Goal: Task Accomplishment & Management: Complete application form

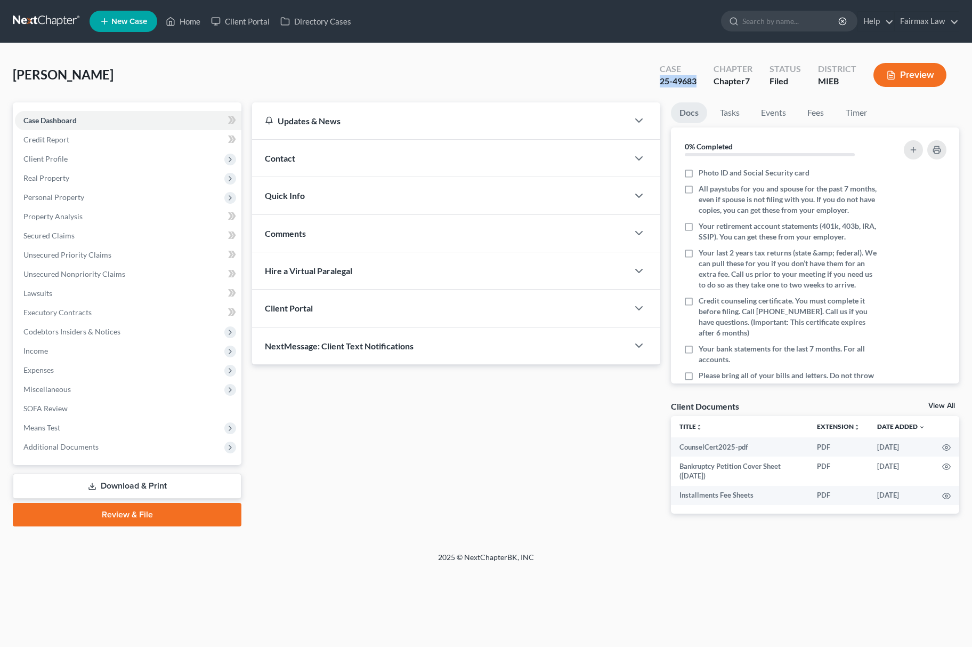
click at [696, 87] on div "Case 25-49683" at bounding box center [678, 75] width 54 height 31
drag, startPoint x: 116, startPoint y: 158, endPoint x: 120, endPoint y: 168, distance: 10.8
click at [116, 158] on span "Client Profile" at bounding box center [128, 158] width 227 height 19
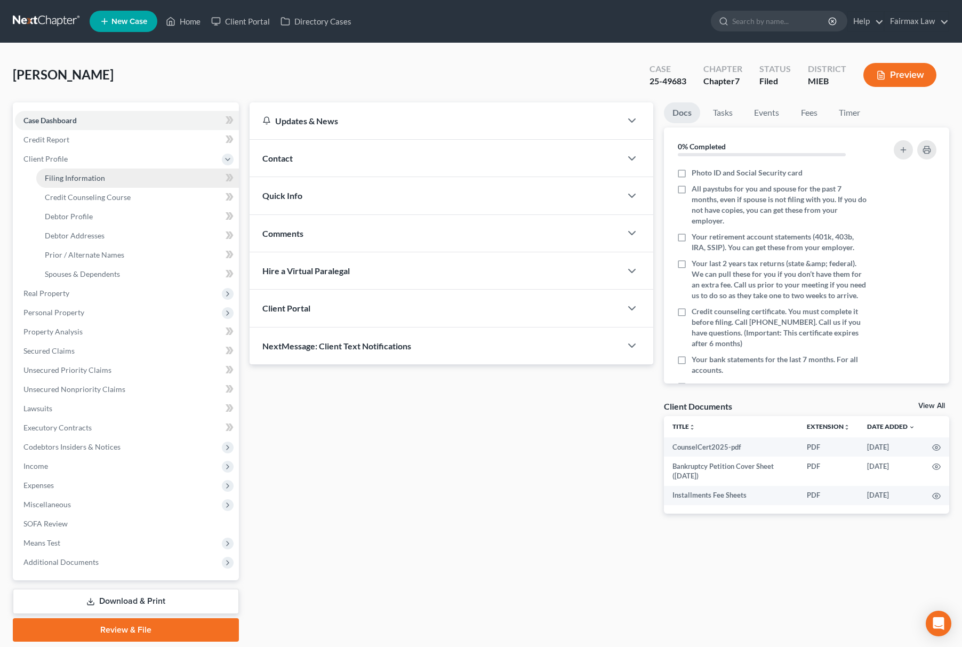
click at [117, 184] on link "Filing Information" at bounding box center [137, 177] width 203 height 19
select select "1"
select select "0"
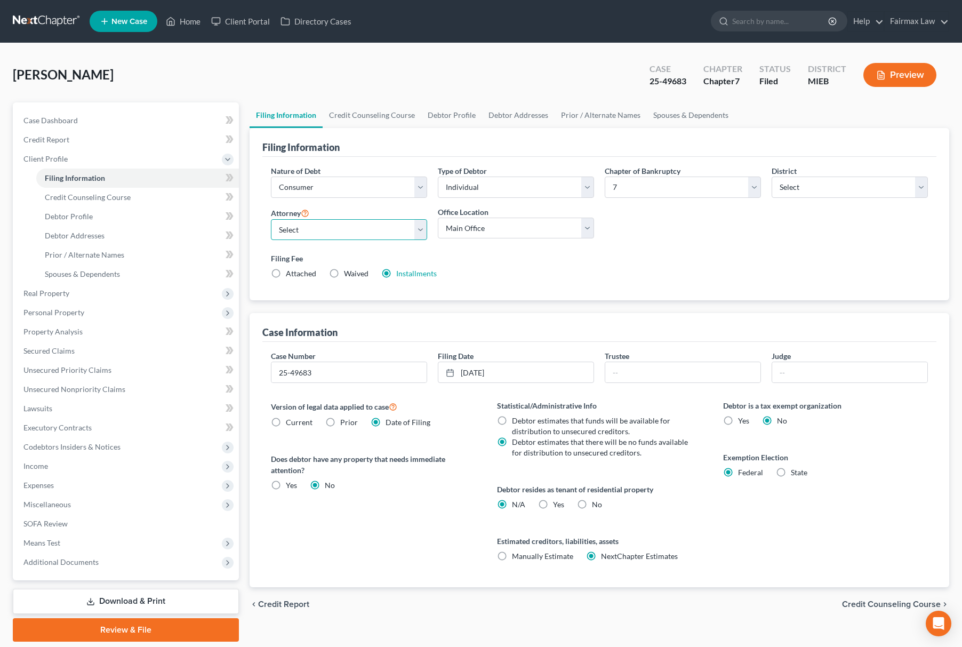
click at [380, 229] on select "Select" at bounding box center [349, 229] width 156 height 21
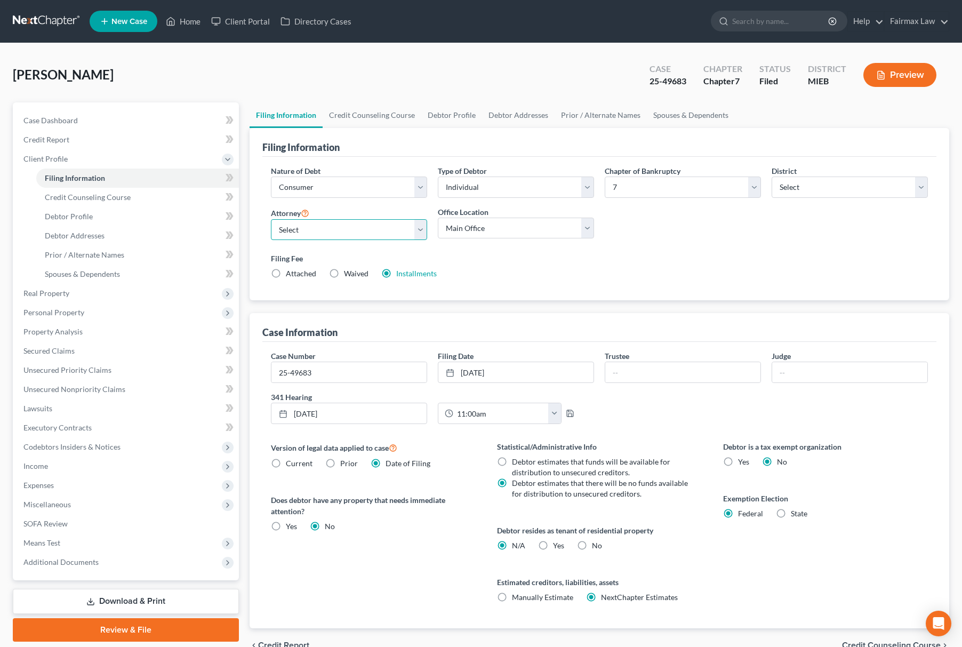
click at [380, 229] on select "Select [PERSON_NAME] [PERSON_NAME] [PERSON_NAME] [PERSON_NAME] [PERSON_NAME] [P…" at bounding box center [349, 229] width 156 height 21
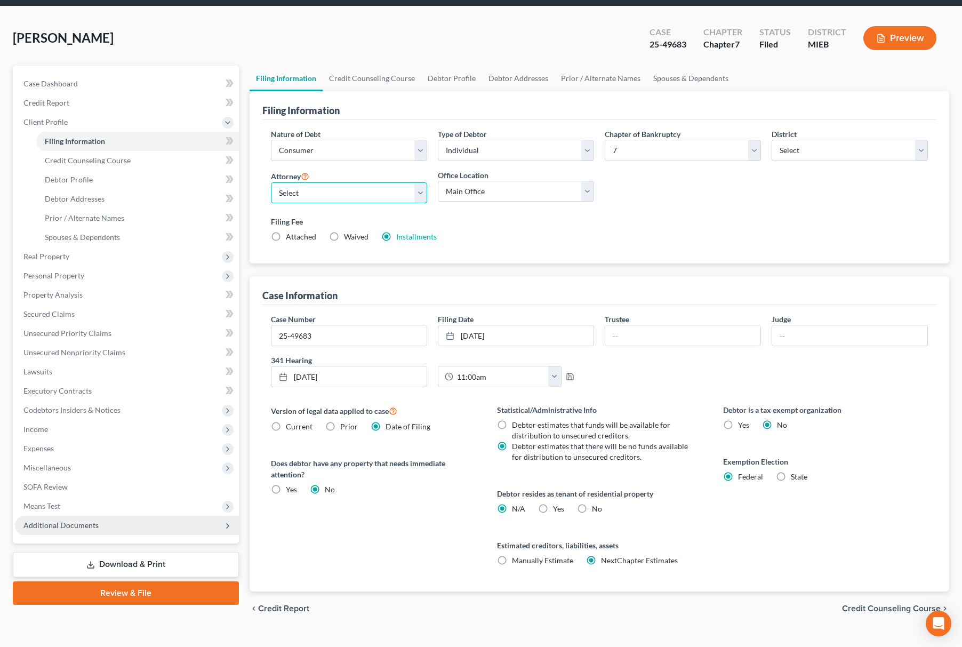
scroll to position [56, 0]
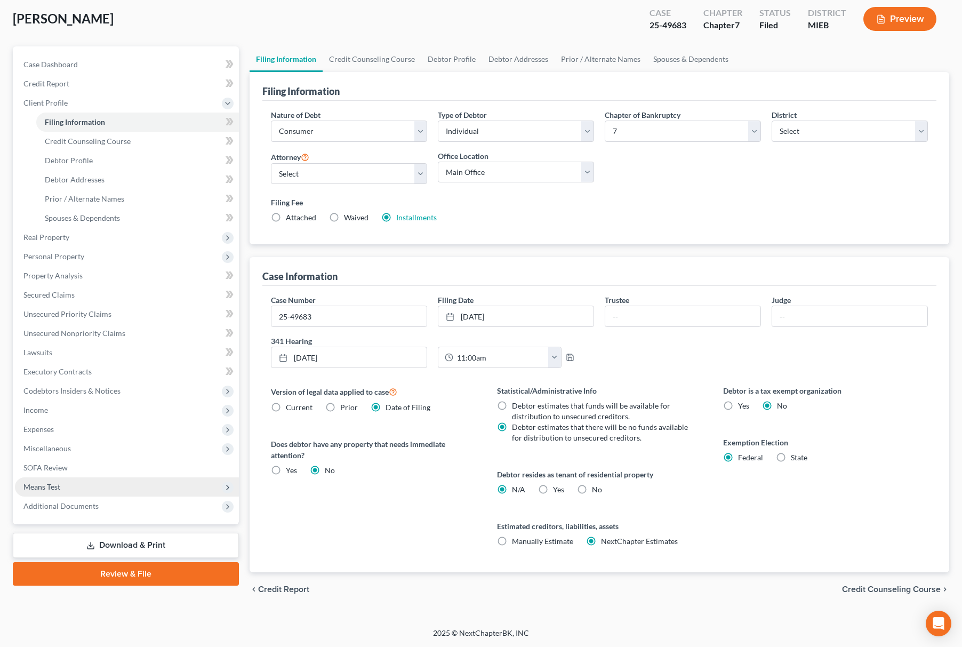
click at [101, 492] on span "Means Test" at bounding box center [127, 486] width 224 height 19
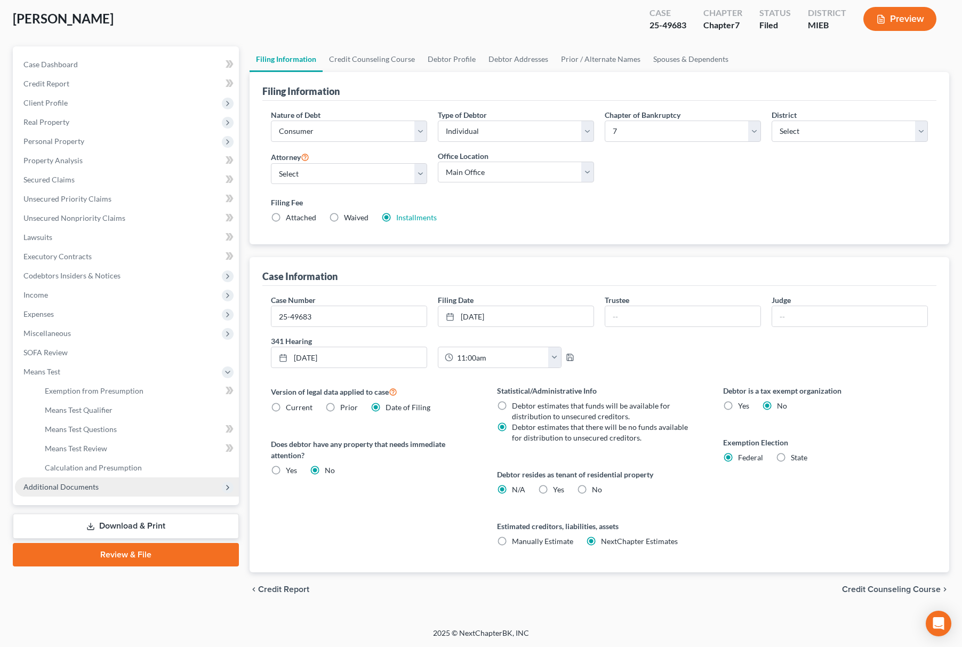
drag, startPoint x: 112, startPoint y: 482, endPoint x: 128, endPoint y: 497, distance: 21.9
click at [112, 482] on span "Additional Documents" at bounding box center [127, 486] width 224 height 19
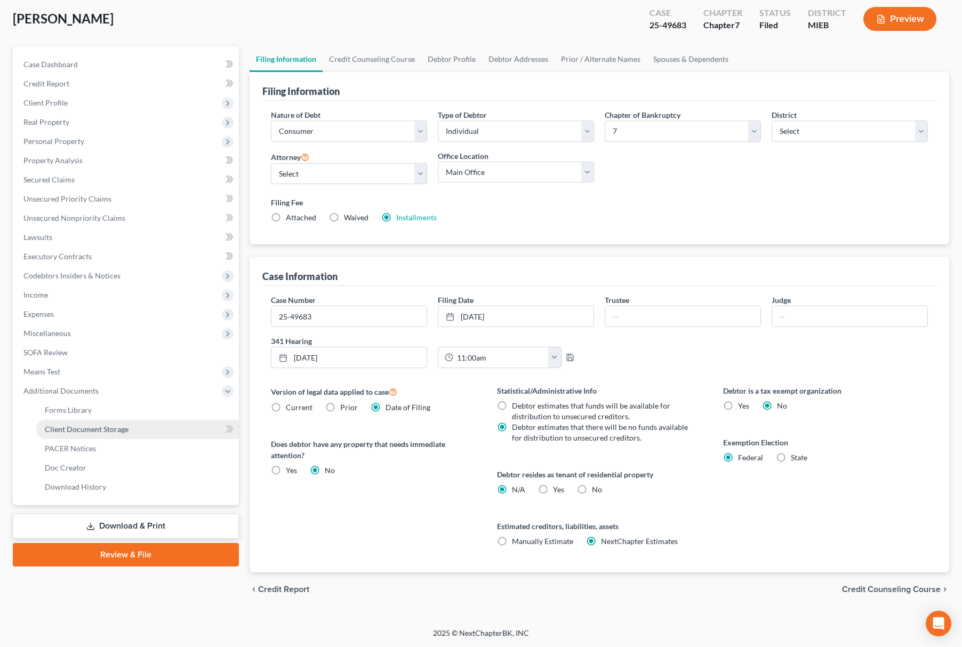
click at [144, 424] on link "Client Document Storage" at bounding box center [137, 428] width 203 height 19
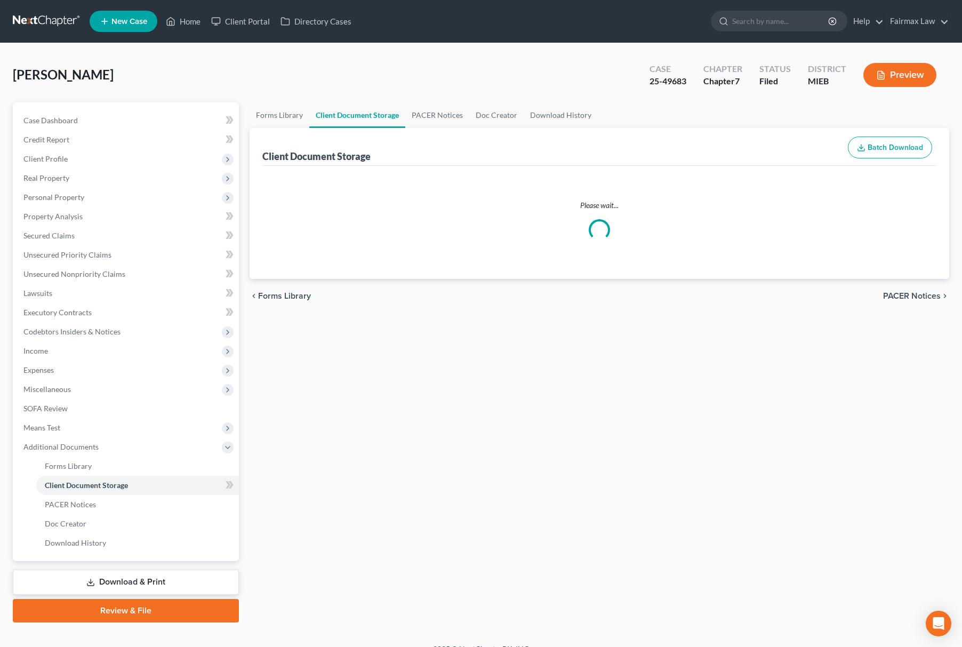
select select "32"
select select "6"
select select "7"
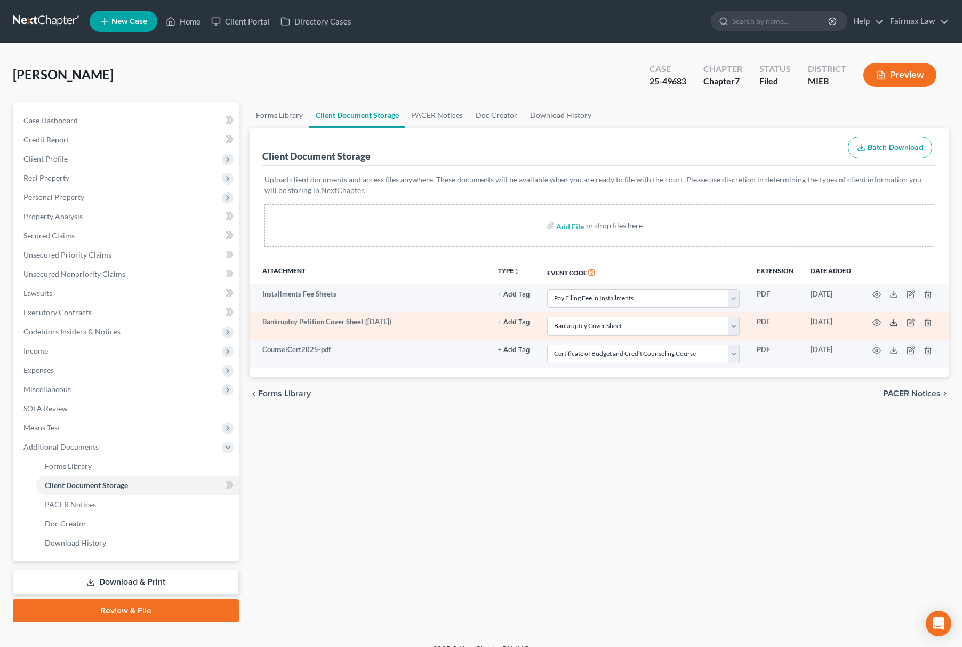
click at [892, 318] on icon at bounding box center [893, 322] width 9 height 9
click at [924, 316] on td at bounding box center [904, 326] width 90 height 28
click at [928, 327] on td at bounding box center [904, 326] width 90 height 28
click at [928, 323] on icon "button" at bounding box center [927, 322] width 9 height 9
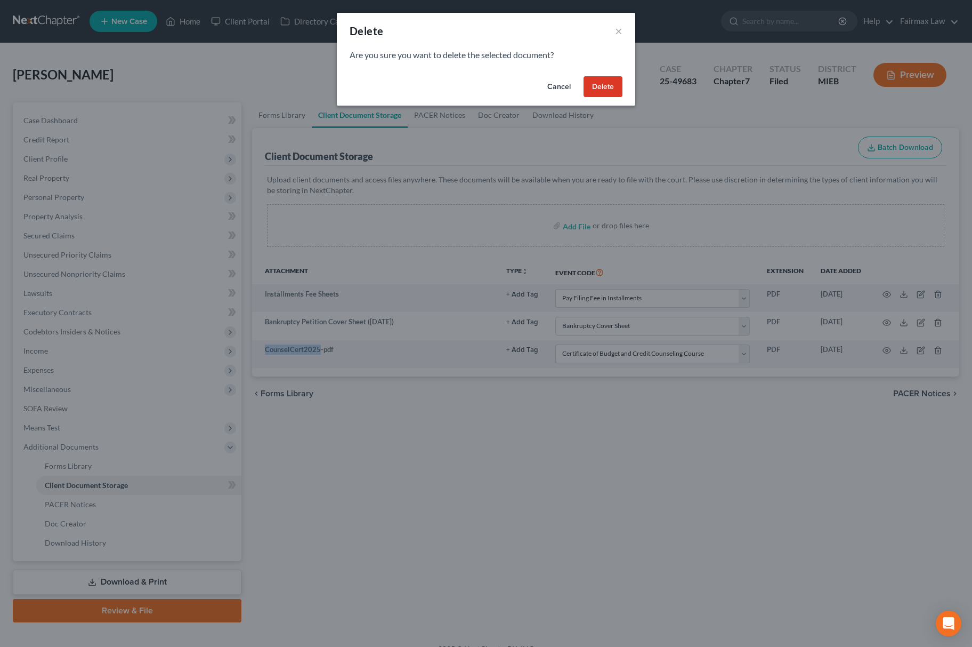
click at [612, 82] on button "Delete" at bounding box center [603, 86] width 39 height 21
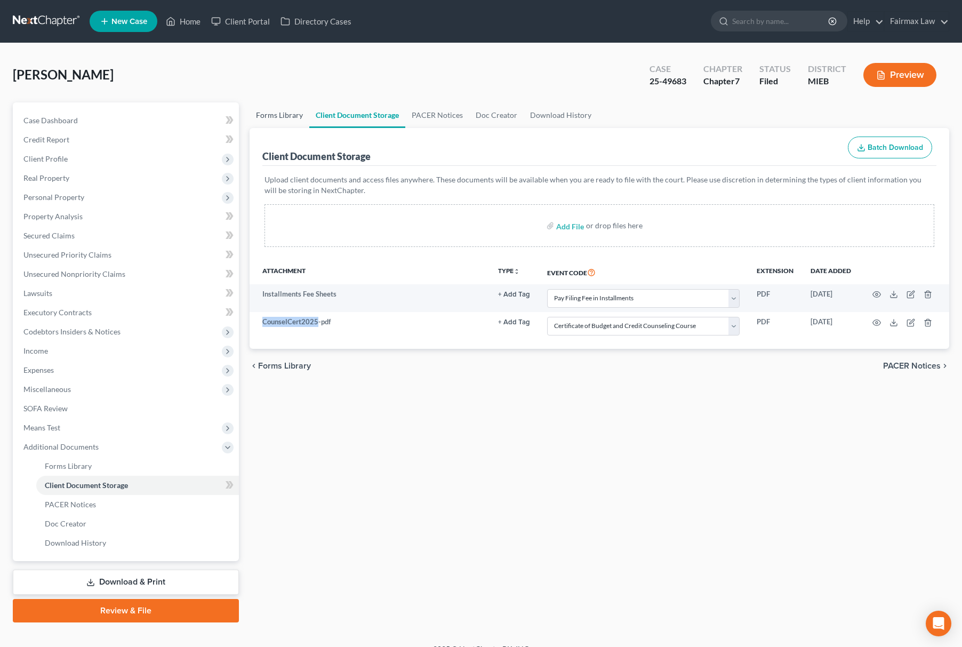
click at [286, 112] on link "Forms Library" at bounding box center [279, 115] width 60 height 26
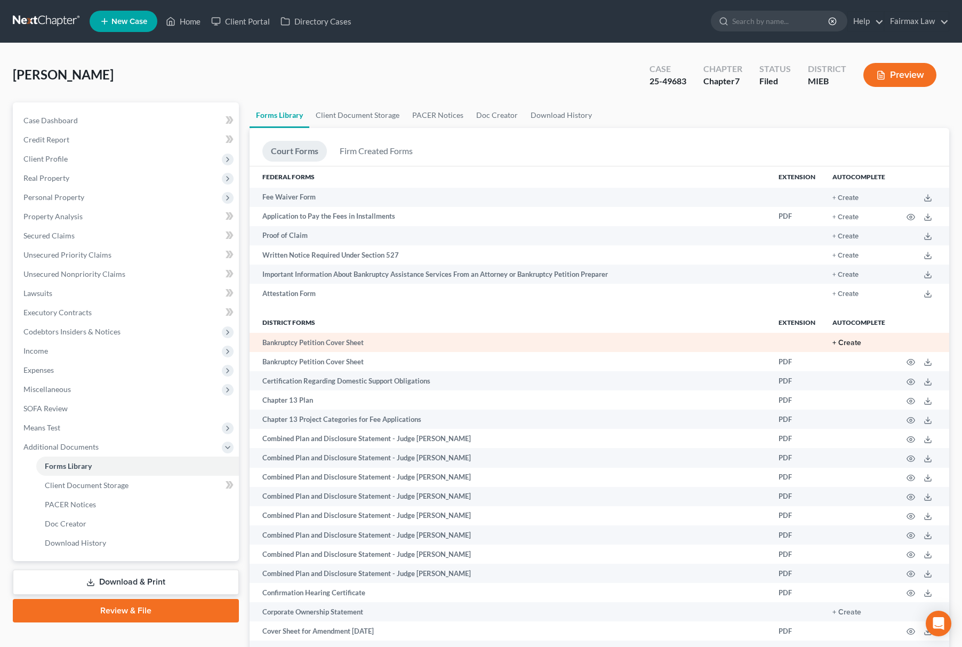
click at [836, 341] on button "+ Create" at bounding box center [846, 342] width 29 height 7
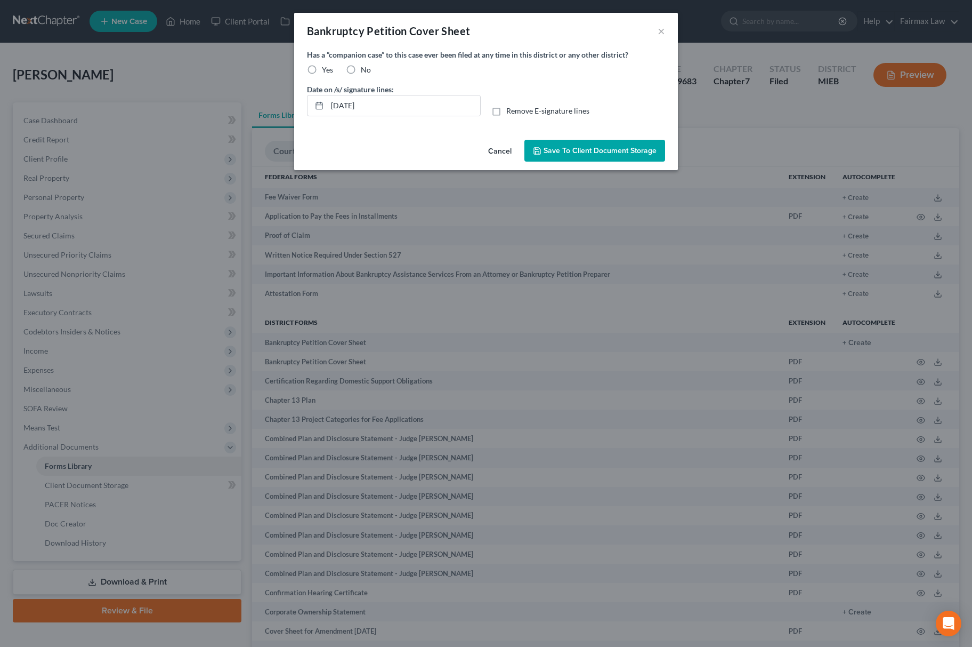
click at [361, 70] on label "No" at bounding box center [366, 69] width 10 height 11
click at [365, 70] on input "No" at bounding box center [368, 67] width 7 height 7
radio input "true"
click at [575, 160] on button "Save to Client Document Storage" at bounding box center [594, 151] width 141 height 22
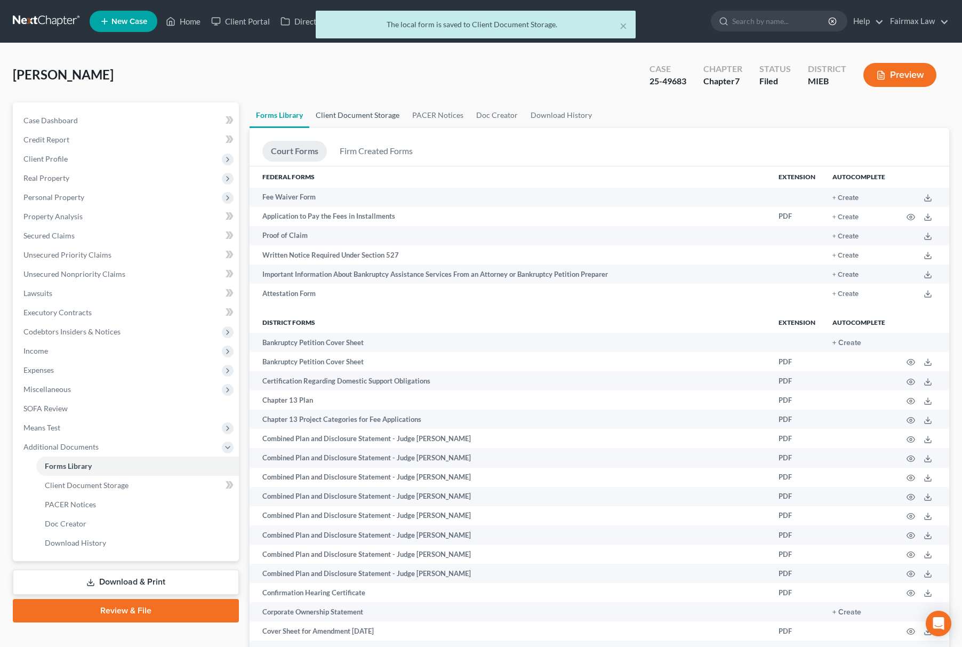
click at [383, 103] on link "Client Document Storage" at bounding box center [357, 115] width 96 height 26
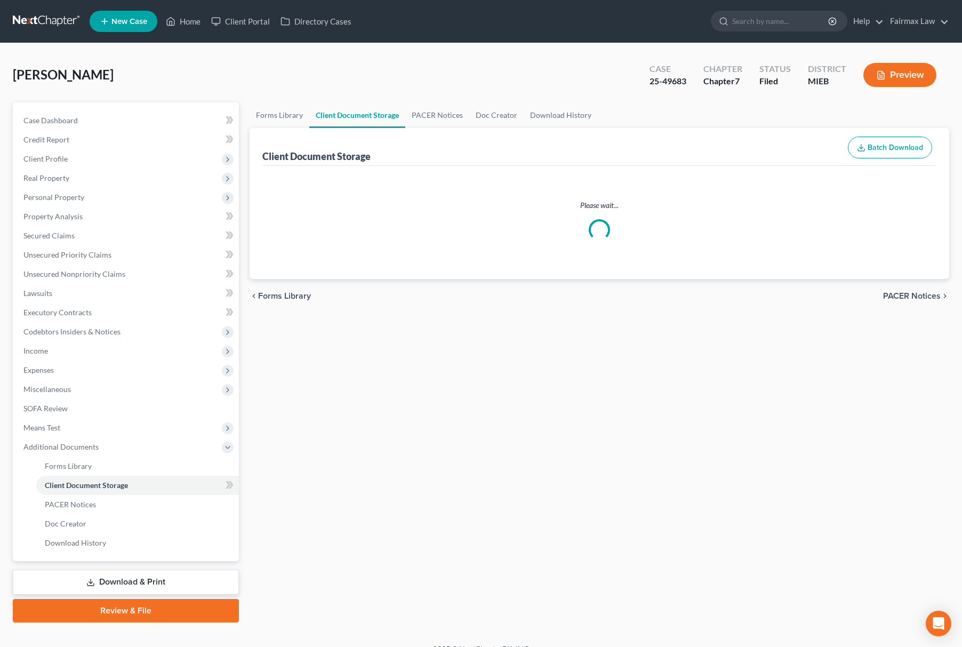
select select "32"
select select "7"
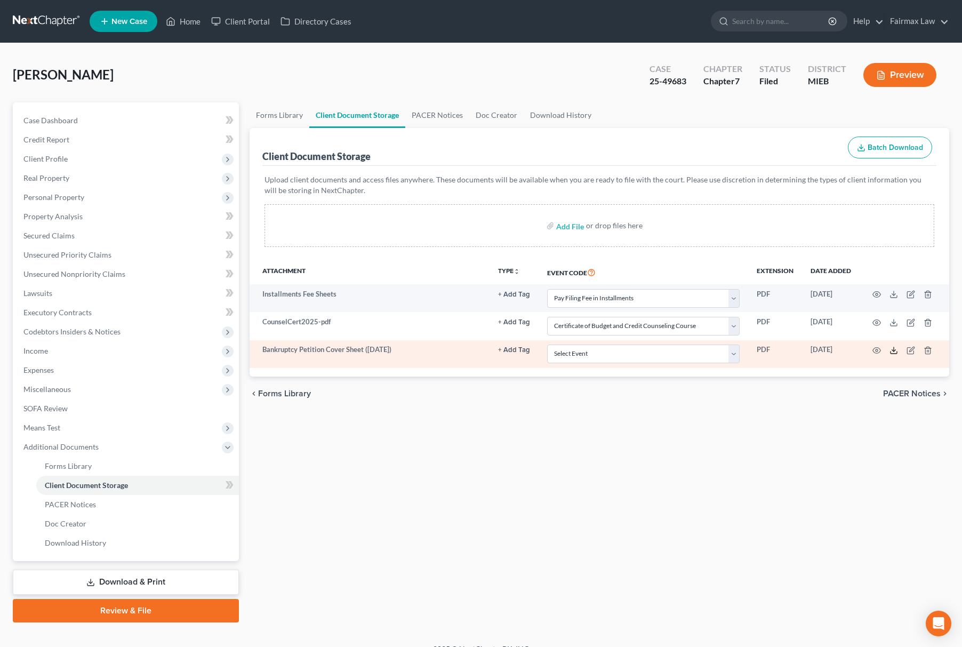
click at [894, 350] on polyline at bounding box center [894, 351] width 4 height 2
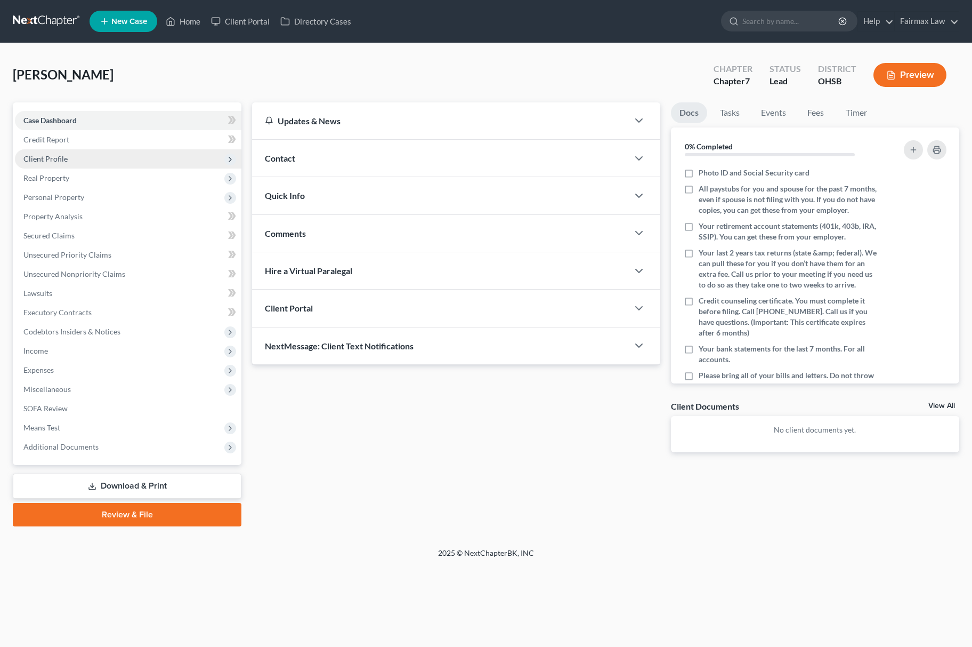
click at [143, 154] on span "Client Profile" at bounding box center [128, 158] width 227 height 19
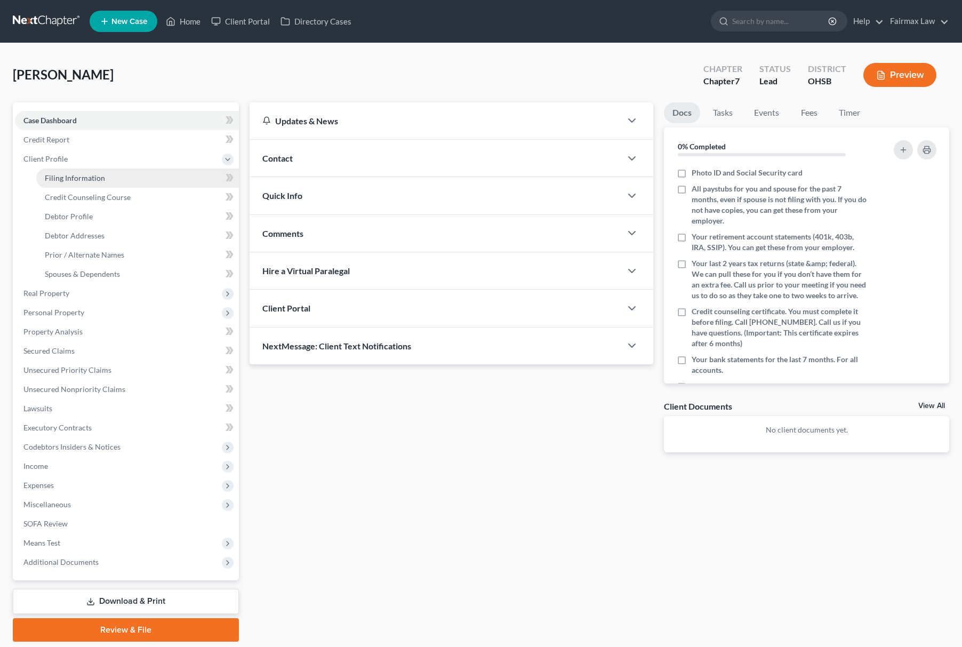
click at [102, 179] on span "Filing Information" at bounding box center [75, 177] width 60 height 9
select select "1"
select select "0"
select select "36"
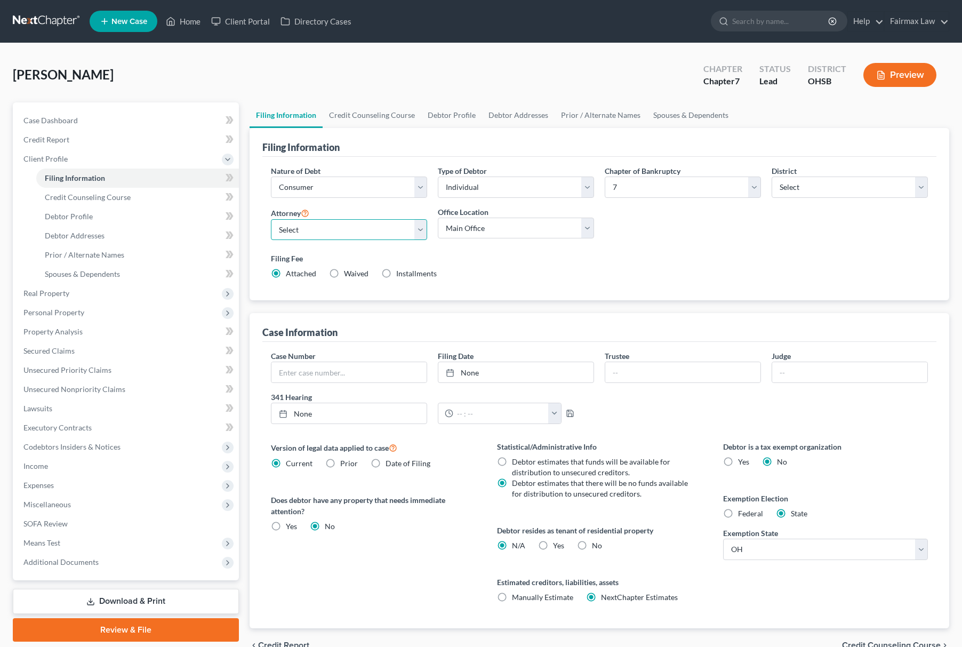
click at [338, 237] on select "Select [PERSON_NAME] [PERSON_NAME] [PERSON_NAME] [PERSON_NAME] [PERSON_NAME] [P…" at bounding box center [349, 229] width 156 height 21
select select "16"
click at [271, 219] on select "Select [PERSON_NAME] [PERSON_NAME] [PERSON_NAME] [PERSON_NAME] [PERSON_NAME] [P…" at bounding box center [349, 229] width 156 height 21
click at [472, 209] on label "Office Location" at bounding box center [463, 211] width 51 height 11
click at [480, 227] on select "Main Office [US_STATE] Office [GEOGRAPHIC_DATA] Office" at bounding box center [516, 227] width 156 height 21
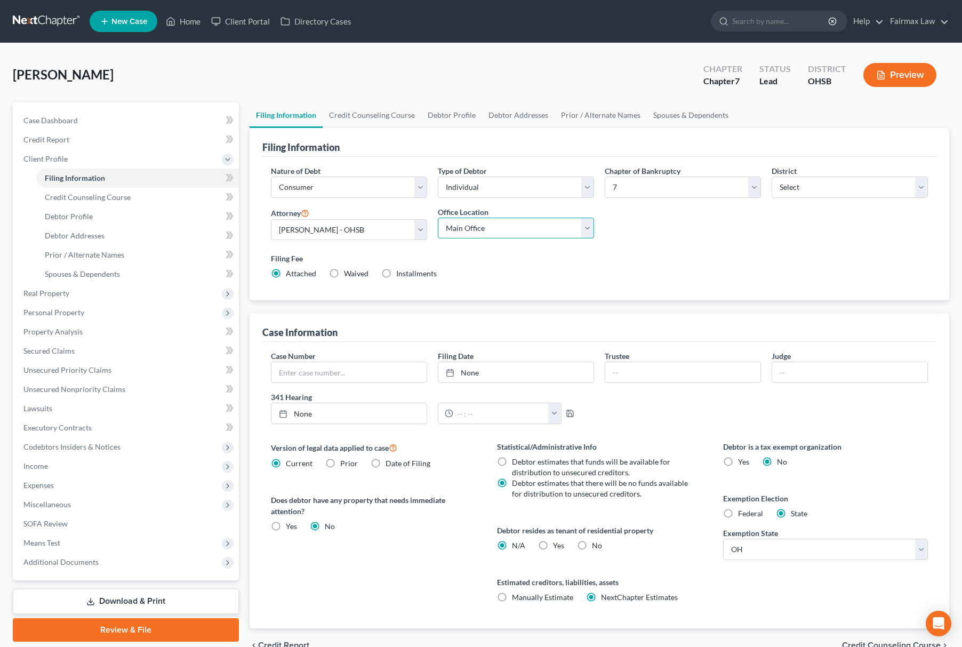
select select "0"
click at [438, 217] on select "Main Office [US_STATE] Office [GEOGRAPHIC_DATA] Office" at bounding box center [516, 227] width 156 height 21
click at [142, 386] on link "Unsecured Nonpriority Claims" at bounding box center [127, 388] width 224 height 19
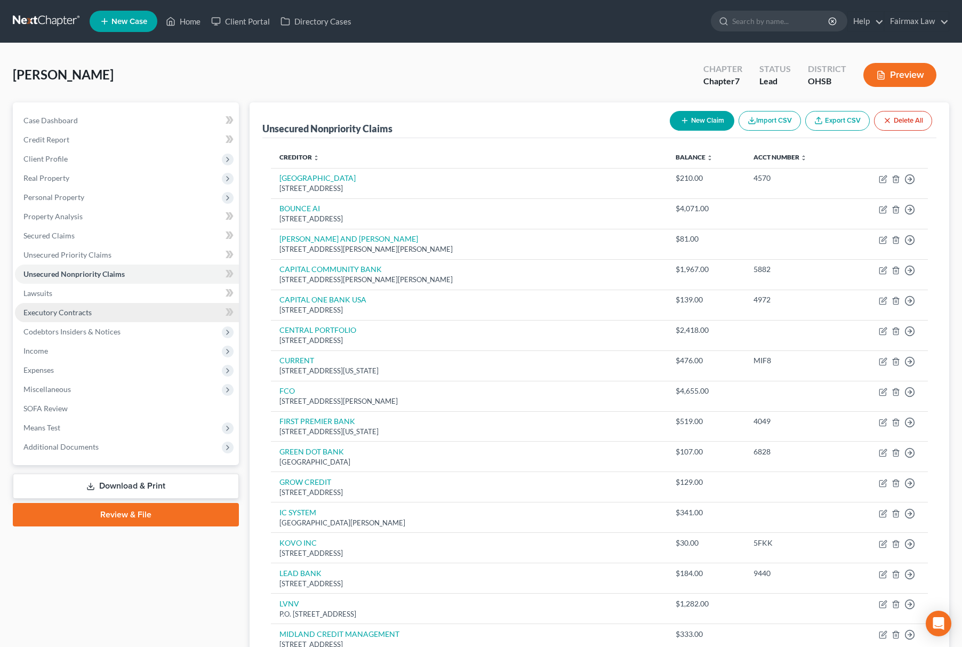
click at [118, 306] on link "Executory Contracts" at bounding box center [127, 312] width 224 height 19
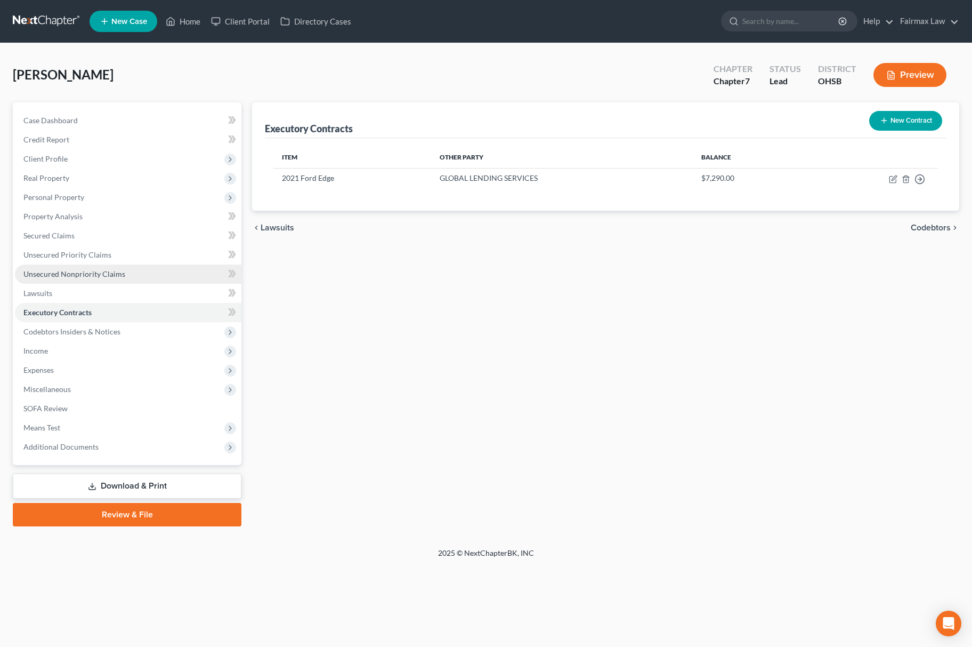
click at [192, 265] on link "Unsecured Nonpriority Claims" at bounding box center [128, 273] width 227 height 19
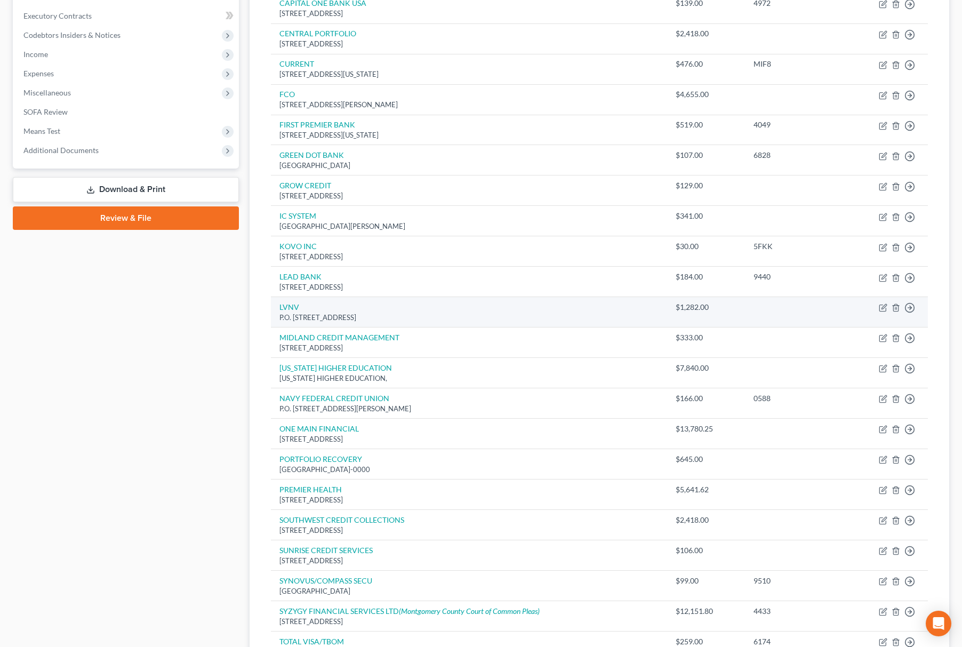
scroll to position [461, 0]
